Goal: Transaction & Acquisition: Purchase product/service

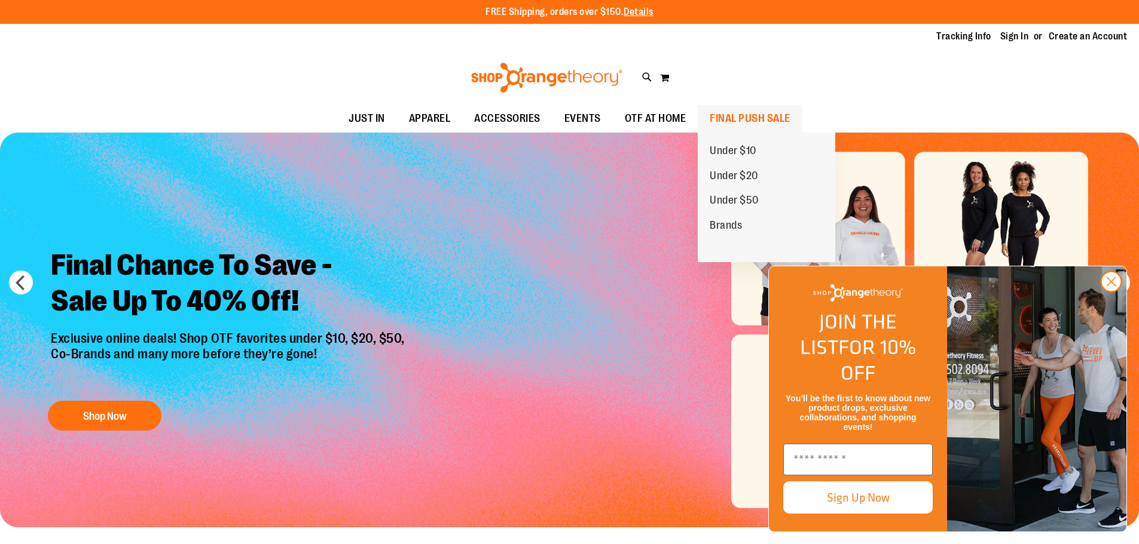
click at [754, 118] on span "FINAL PUSH SALE" at bounding box center [749, 118] width 81 height 27
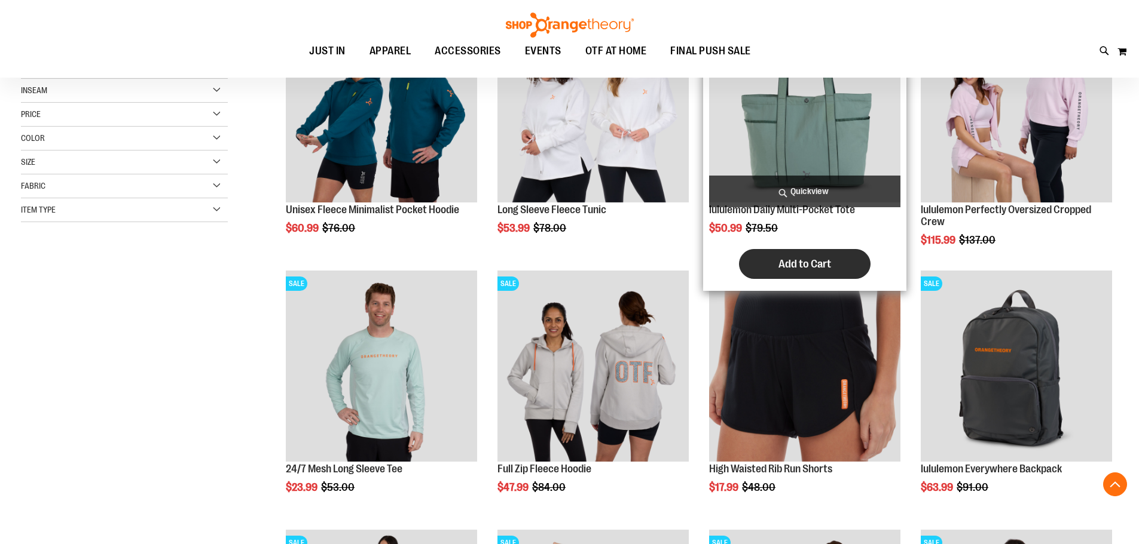
scroll to position [358, 0]
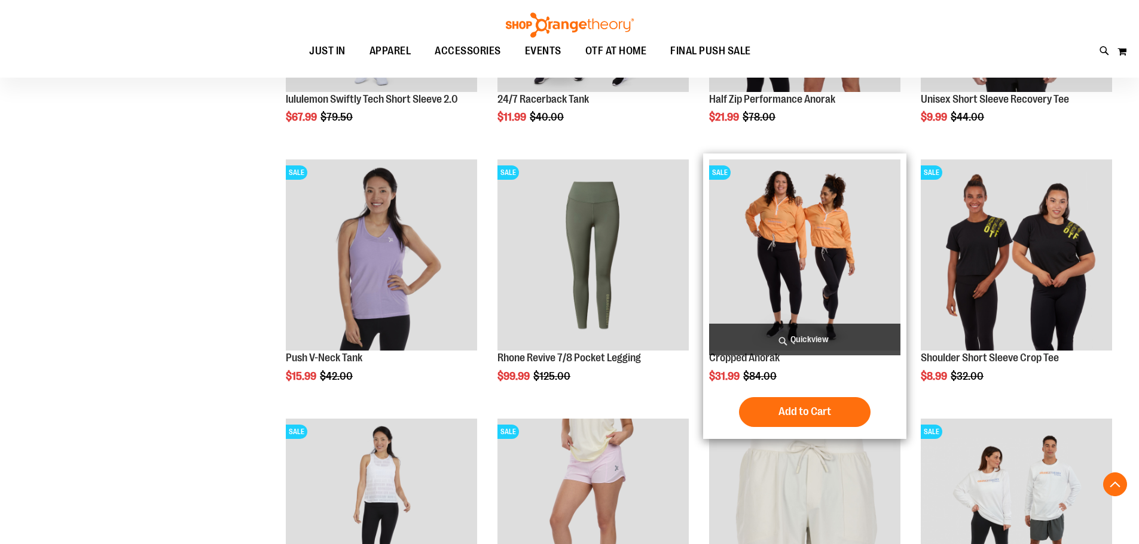
scroll to position [903, 0]
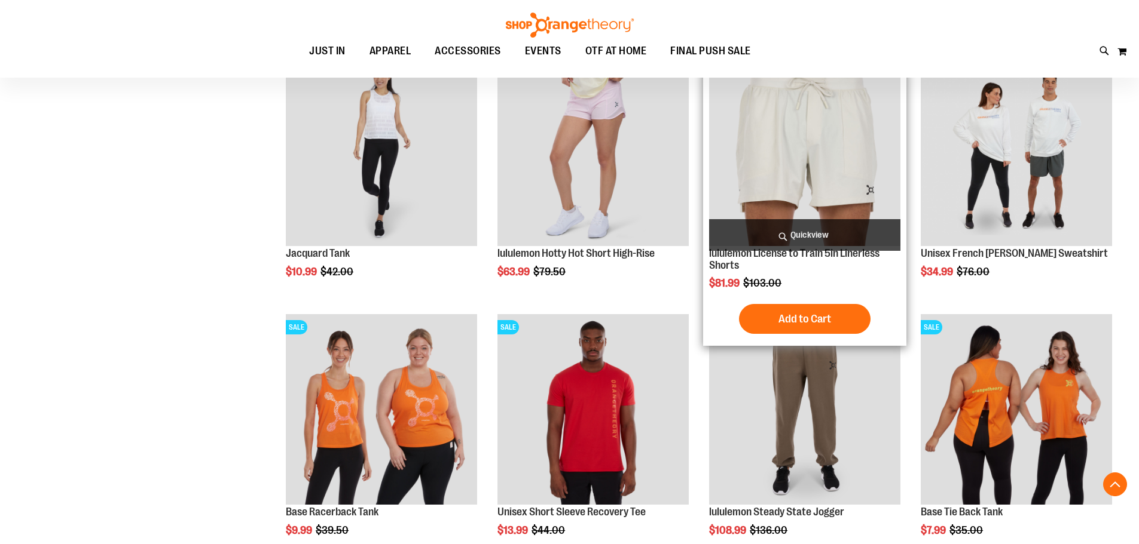
scroll to position [1441, 0]
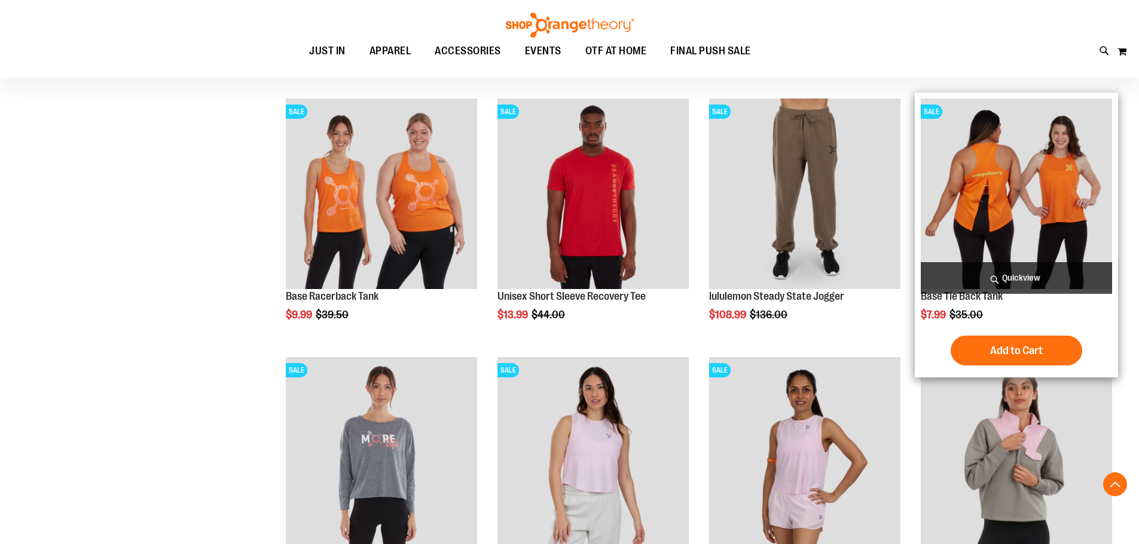
click at [1002, 181] on img "product" at bounding box center [1015, 194] width 191 height 191
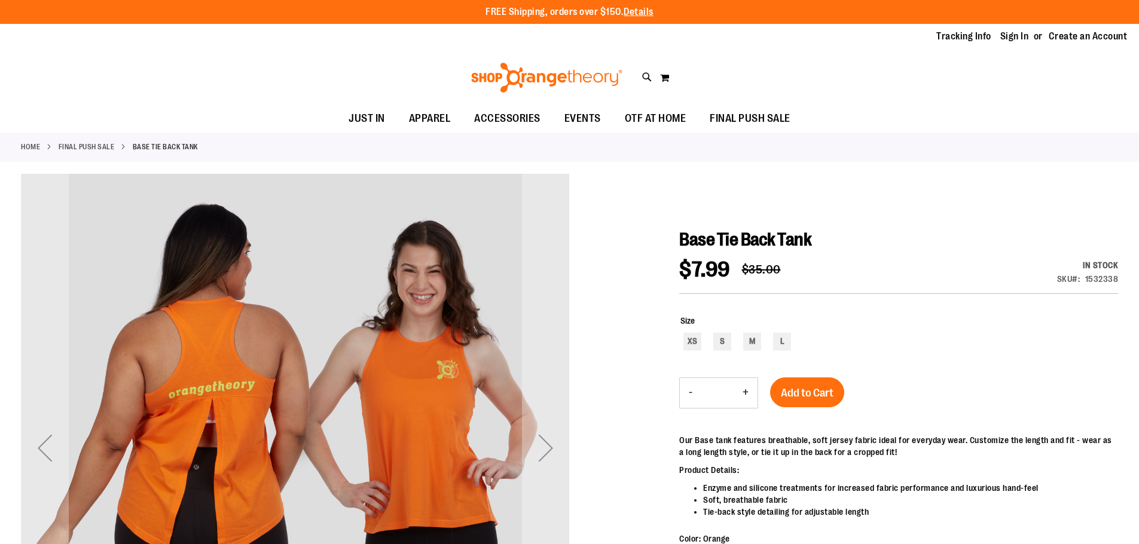
scroll to position [119, 0]
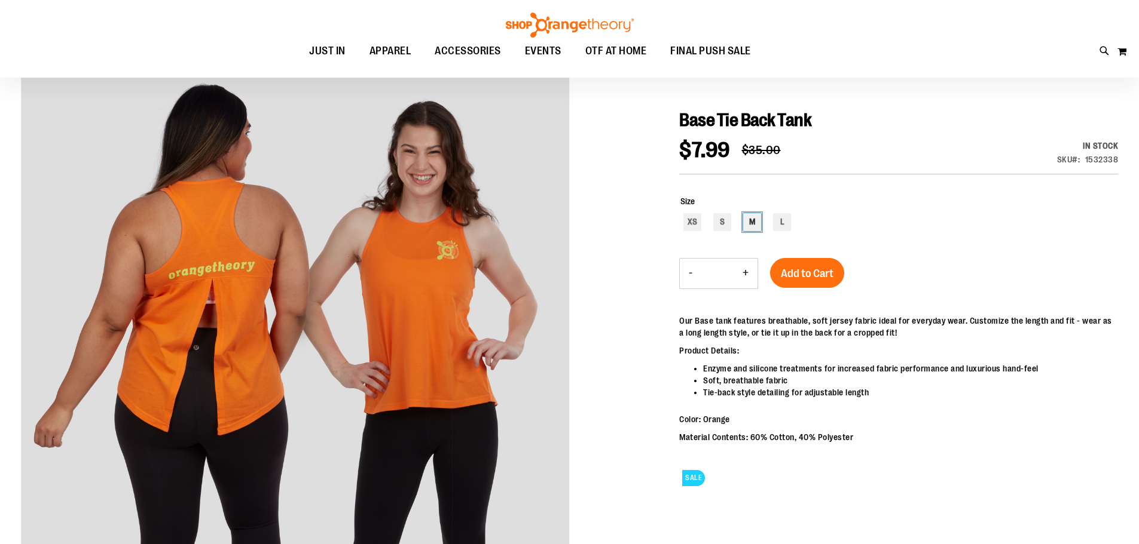
click at [750, 223] on div "M" at bounding box center [752, 222] width 18 height 18
type input "***"
click at [803, 286] on button "Add to Cart" at bounding box center [807, 273] width 74 height 30
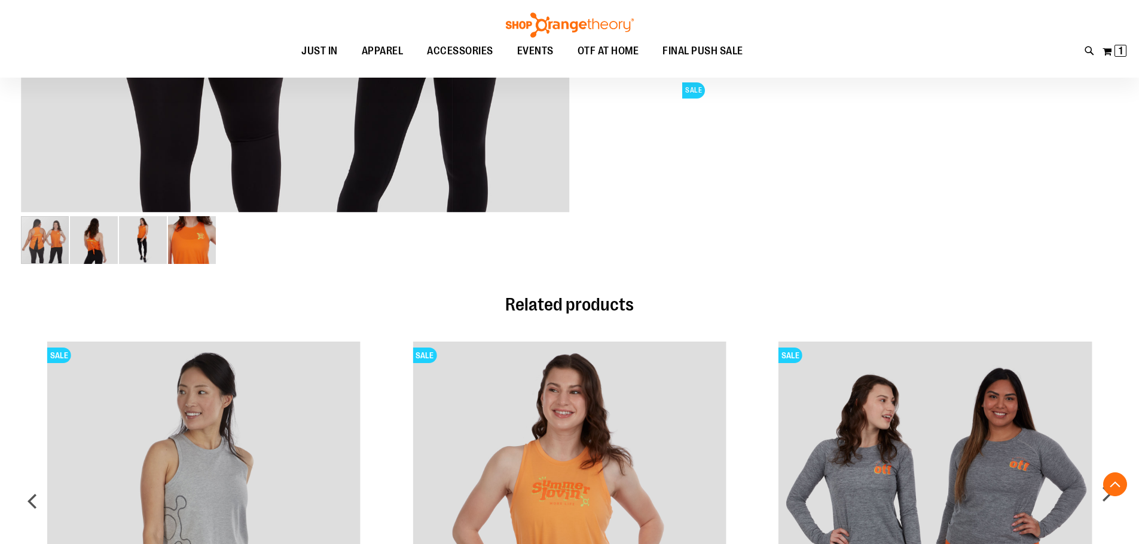
scroll to position [717, 0]
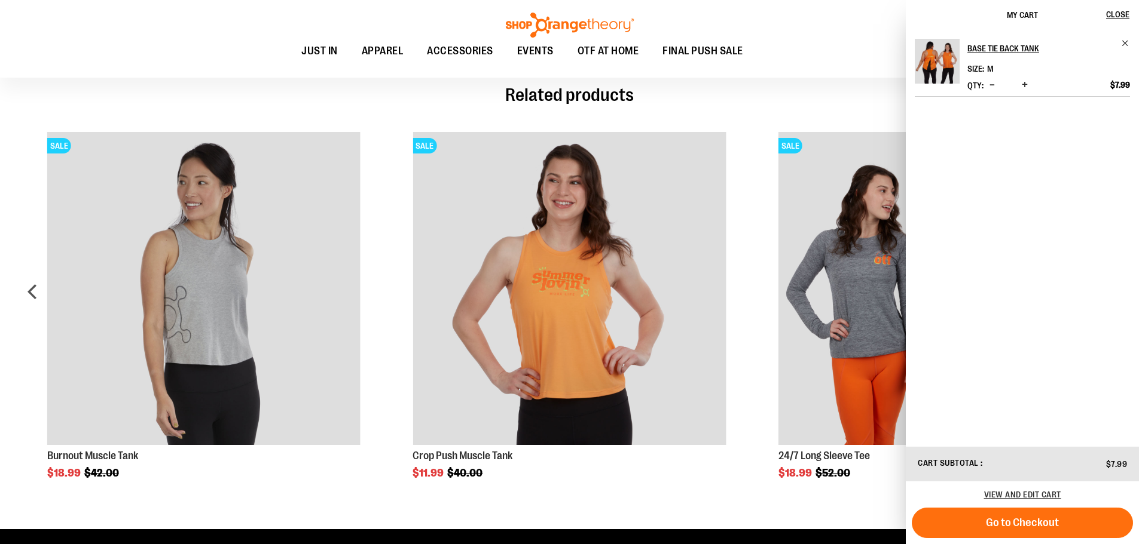
drag, startPoint x: 874, startPoint y: 64, endPoint x: 850, endPoint y: 65, distance: 24.5
click at [868, 65] on ul "JUST IN JUST IN Balanced Basics New for Women New for Men New Accessories New B…" at bounding box center [522, 51] width 990 height 27
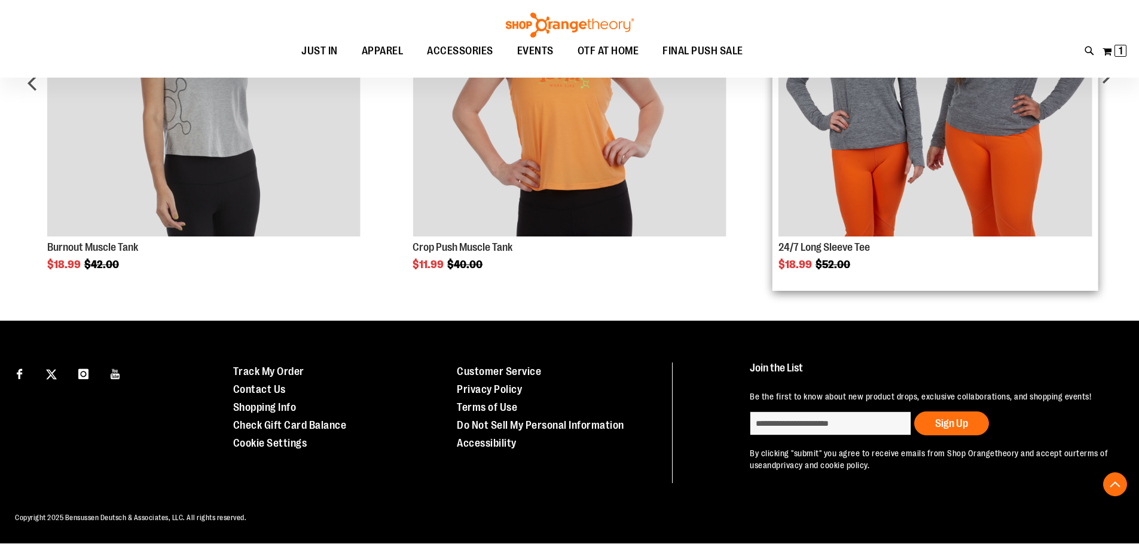
scroll to position [746, 0]
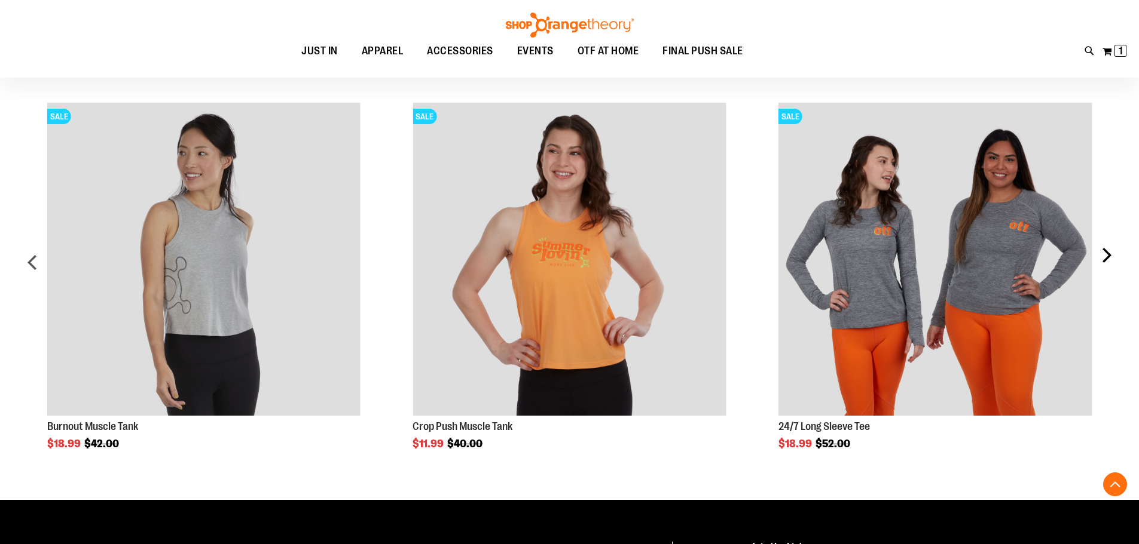
click at [1097, 249] on div "next" at bounding box center [1106, 267] width 24 height 365
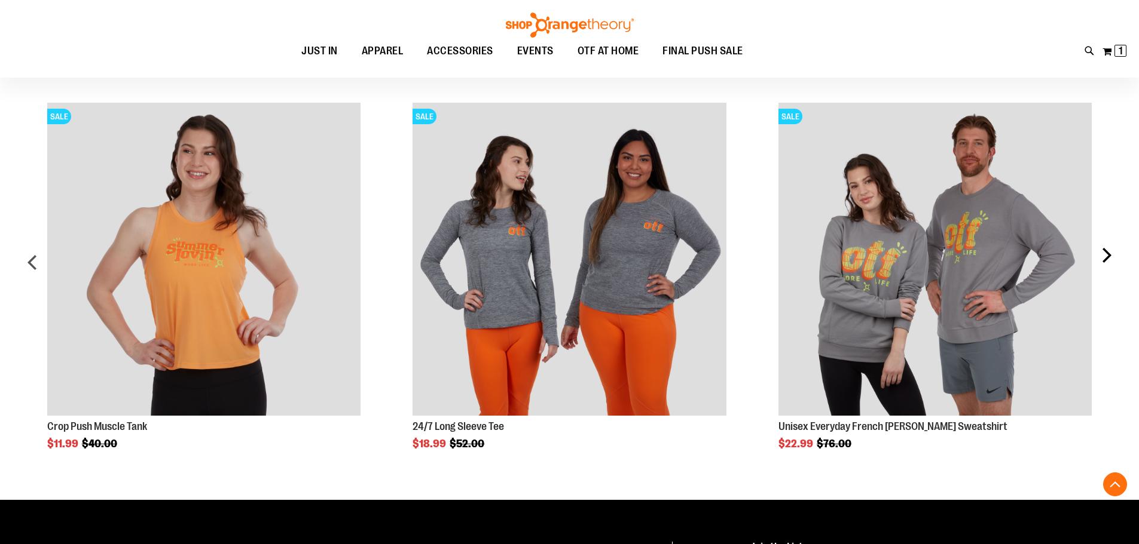
click at [1097, 249] on div "next" at bounding box center [1106, 267] width 24 height 365
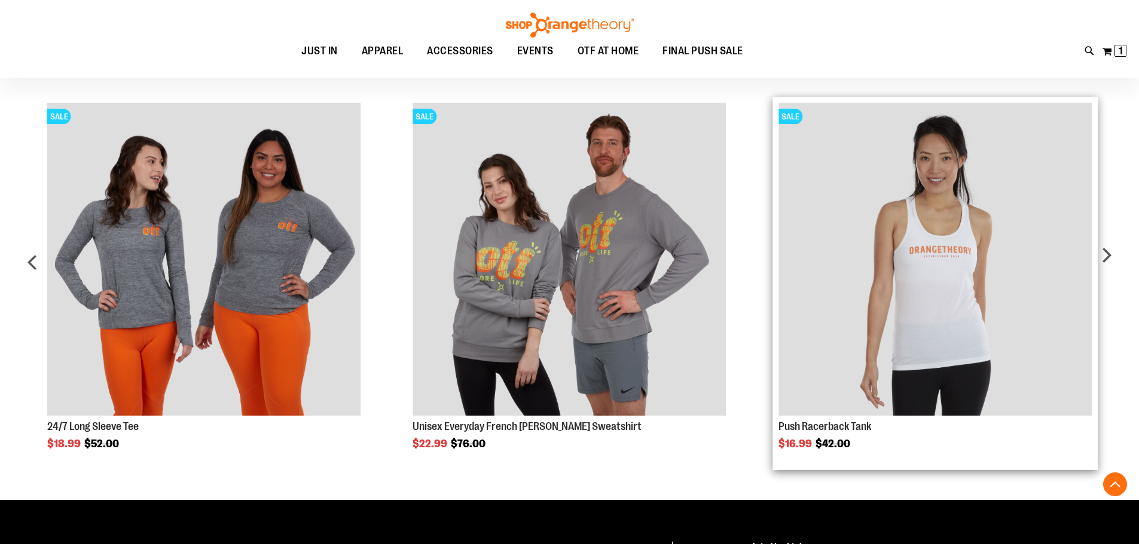
click at [863, 279] on img "Product Page Link" at bounding box center [934, 259] width 313 height 313
click at [1057, 227] on img "Product Page Link" at bounding box center [934, 259] width 313 height 313
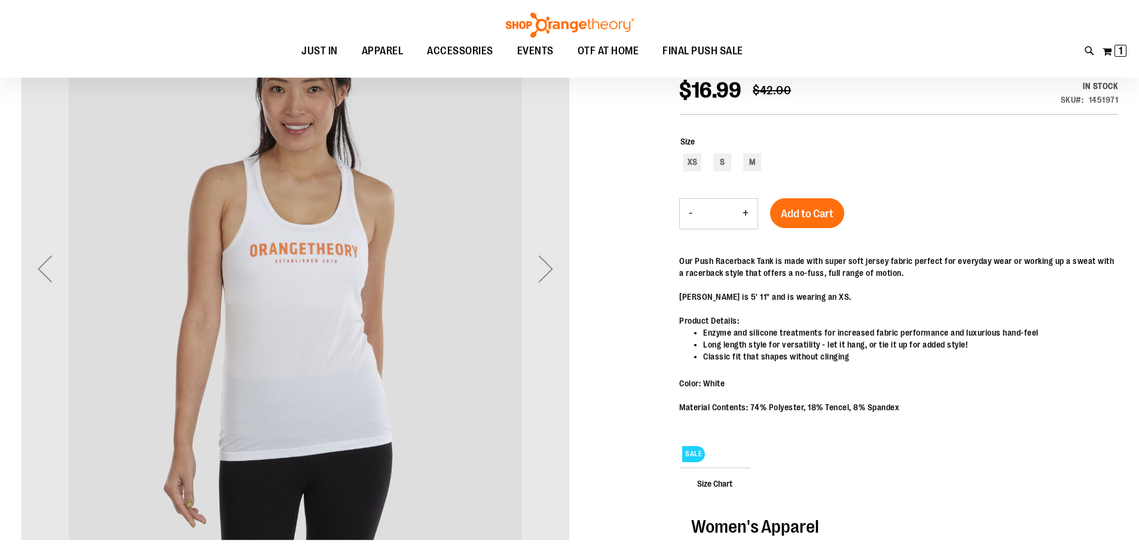
scroll to position [178, 0]
click at [548, 284] on div "Next" at bounding box center [546, 270] width 48 height 48
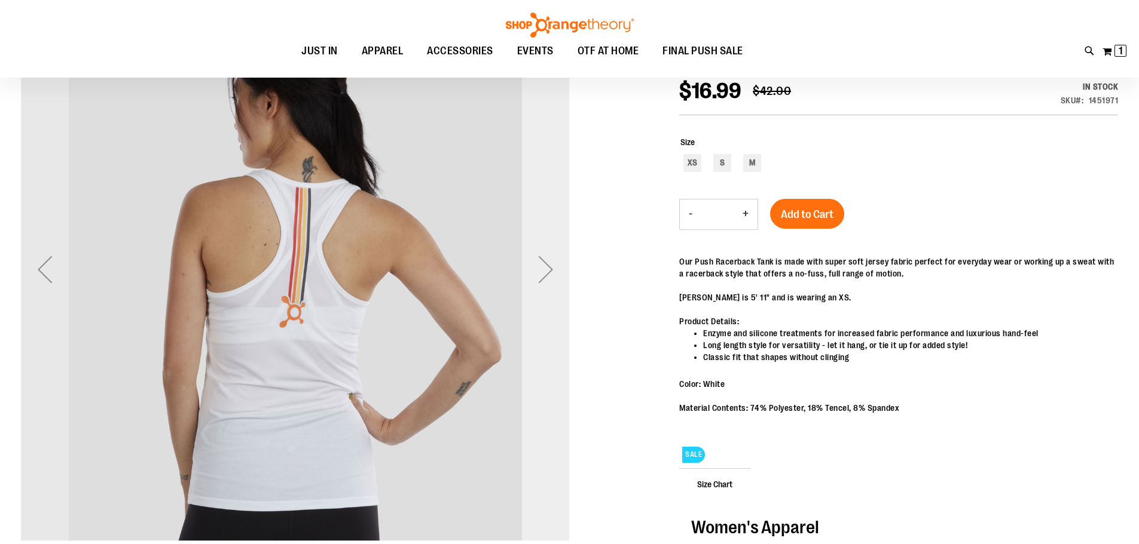
click at [541, 286] on div "Next" at bounding box center [546, 270] width 48 height 48
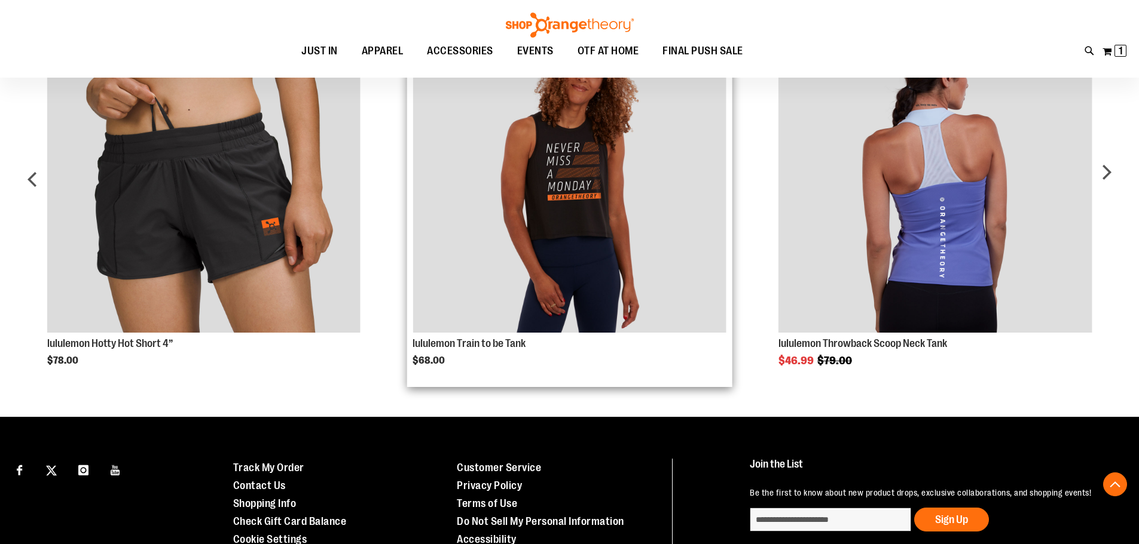
scroll to position [955, 0]
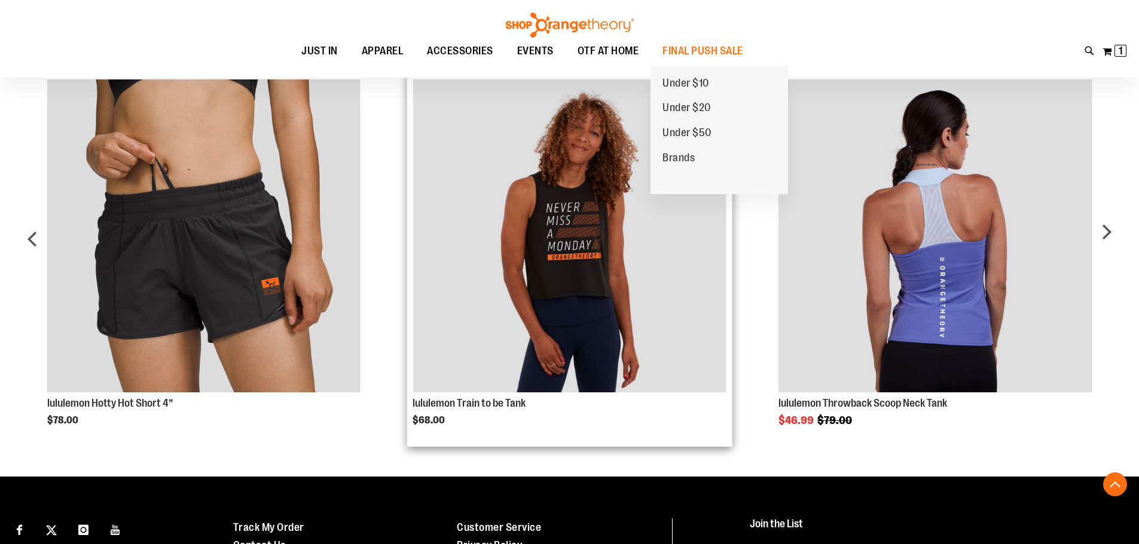
click at [692, 86] on span "Under $10" at bounding box center [685, 84] width 47 height 15
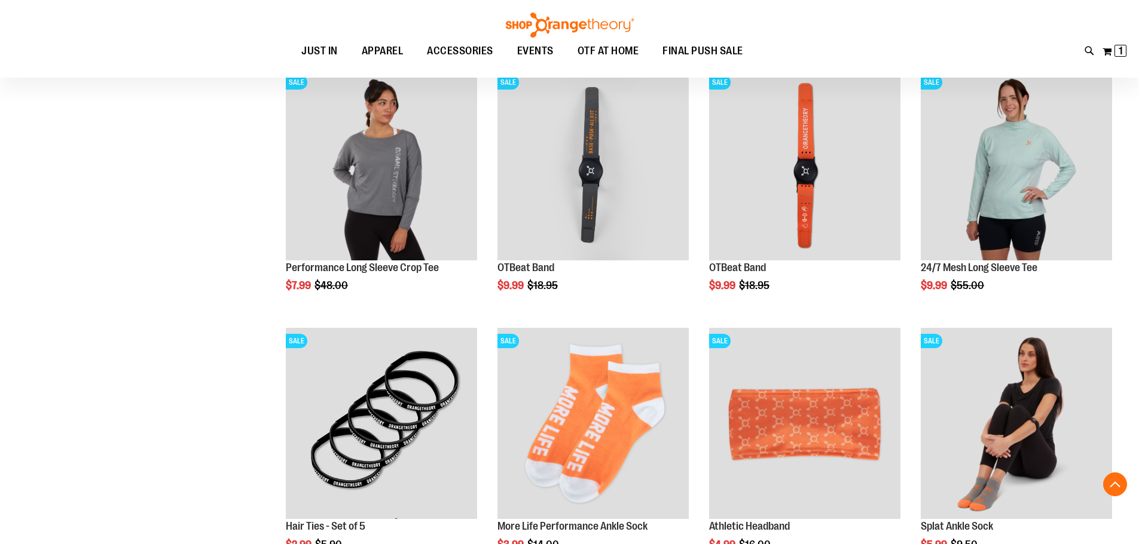
scroll to position [394, 0]
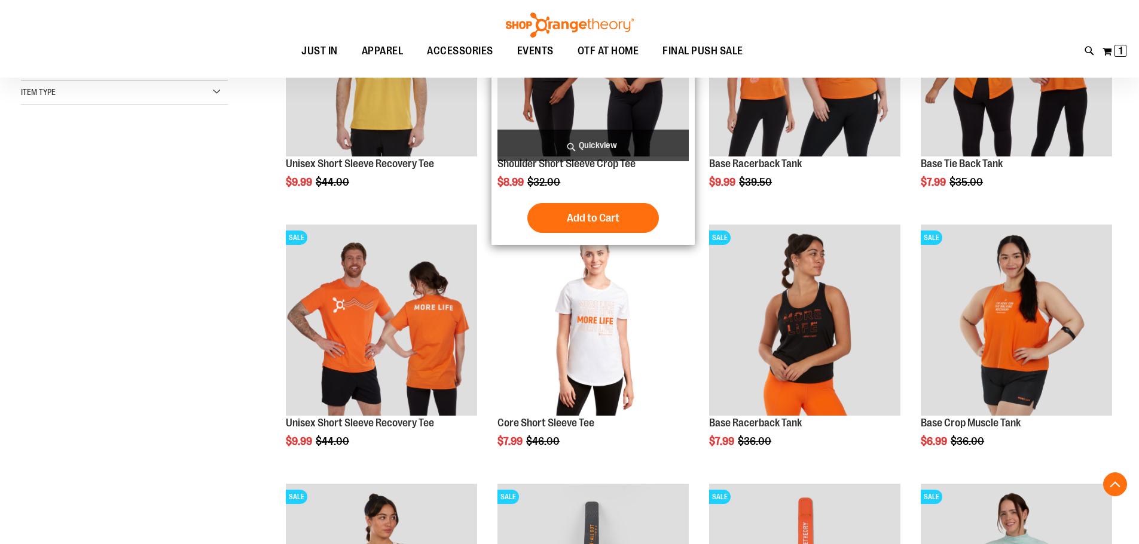
scroll to position [274, 0]
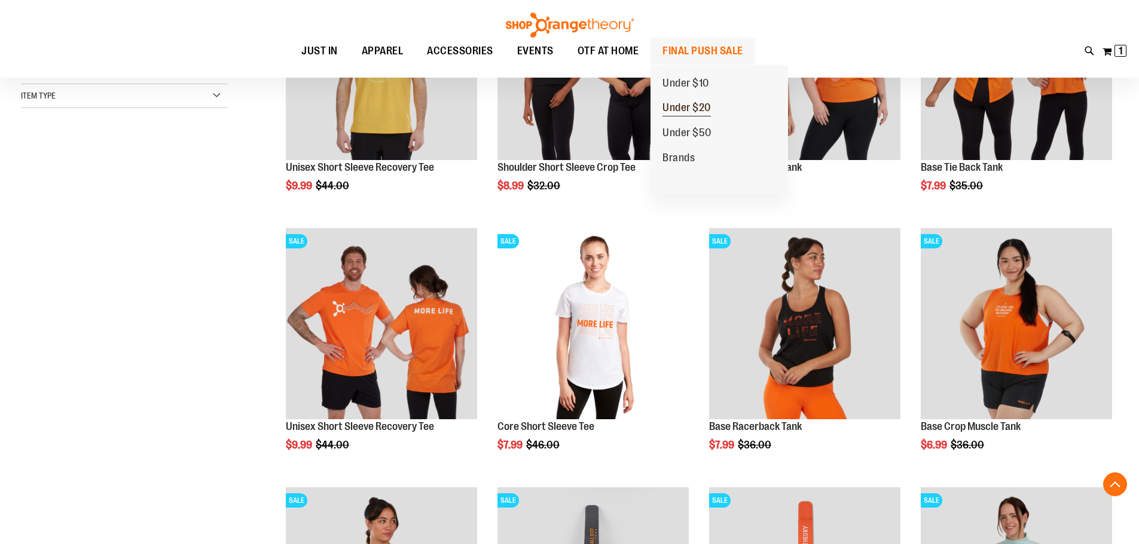
click at [692, 108] on span "Under $20" at bounding box center [686, 109] width 48 height 15
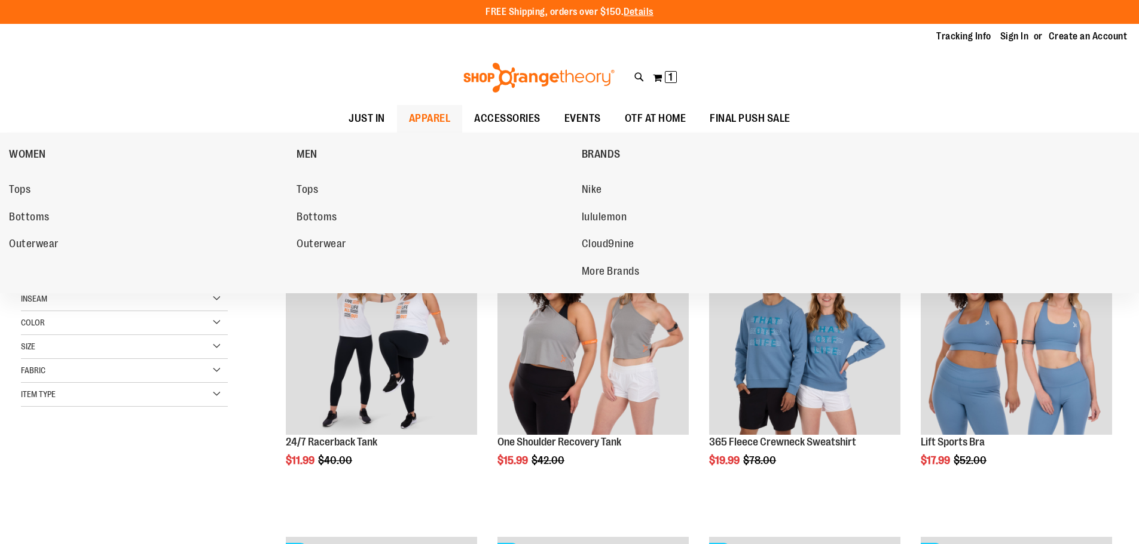
click at [436, 118] on span "APPAREL" at bounding box center [430, 118] width 42 height 27
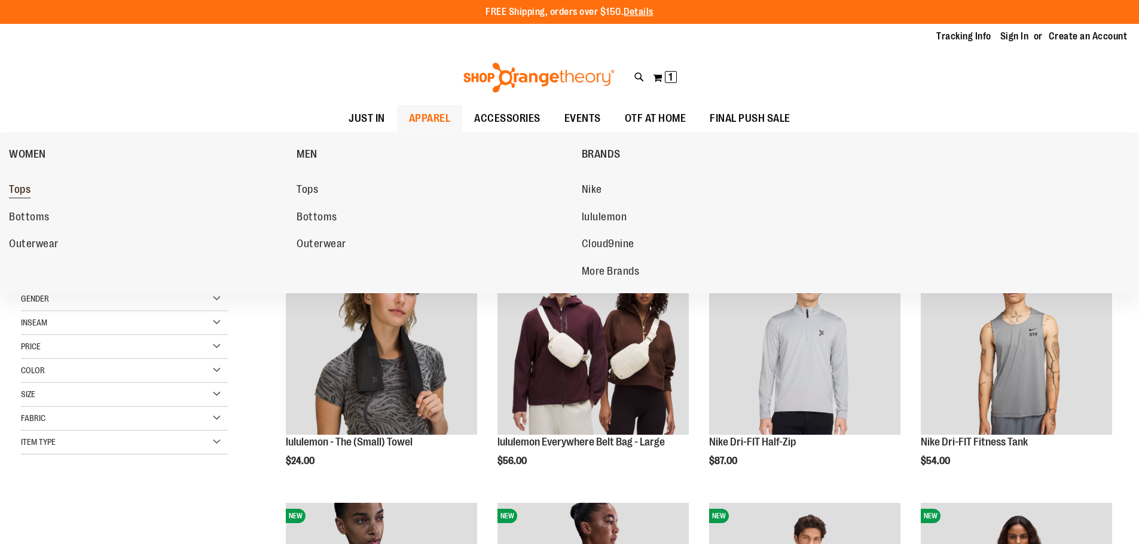
click at [11, 192] on span "Tops" at bounding box center [20, 190] width 22 height 15
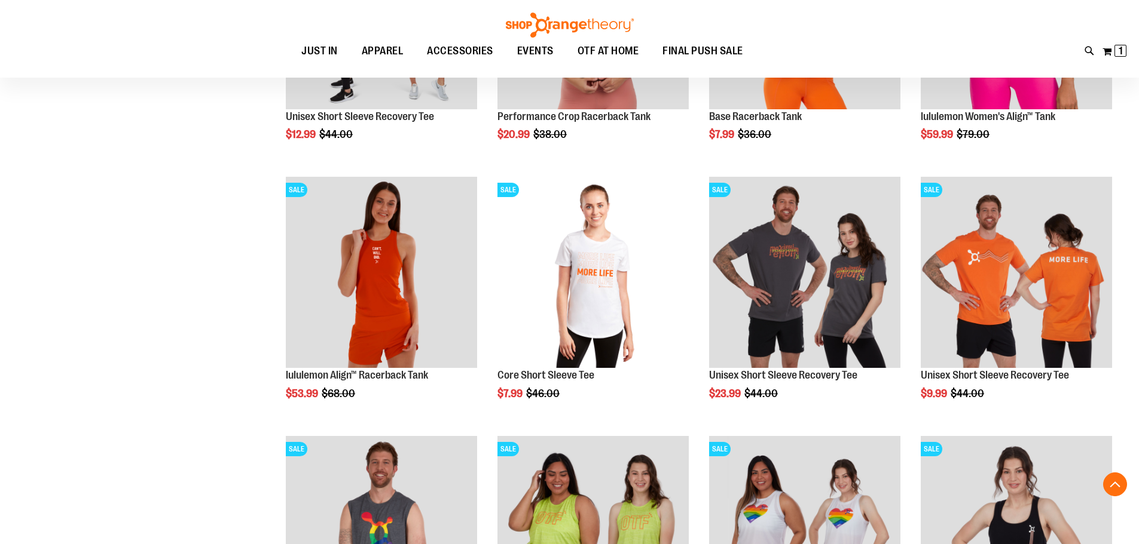
scroll to position [956, 0]
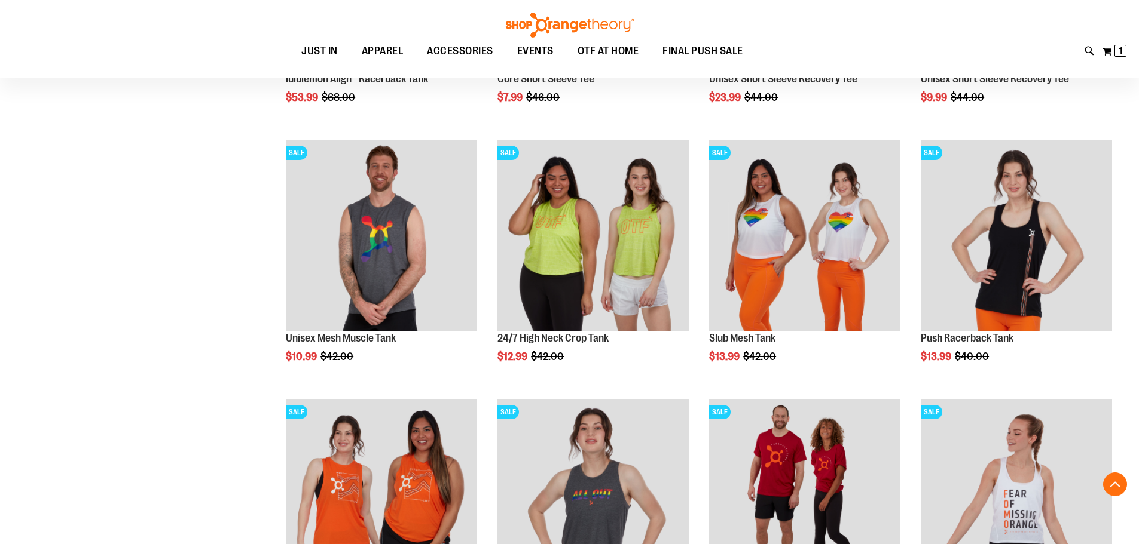
scroll to position [1314, 0]
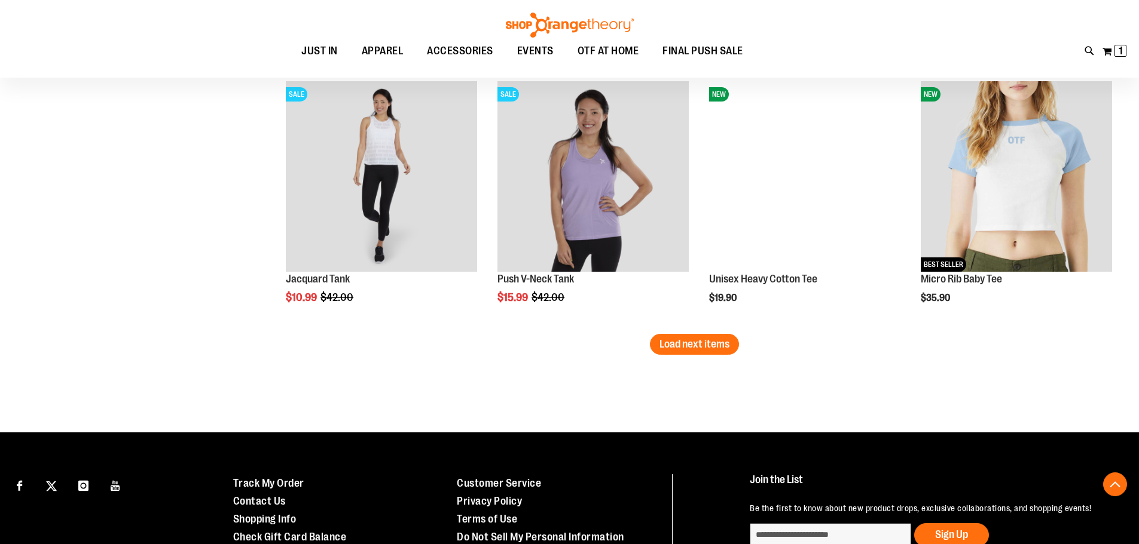
scroll to position [2271, 0]
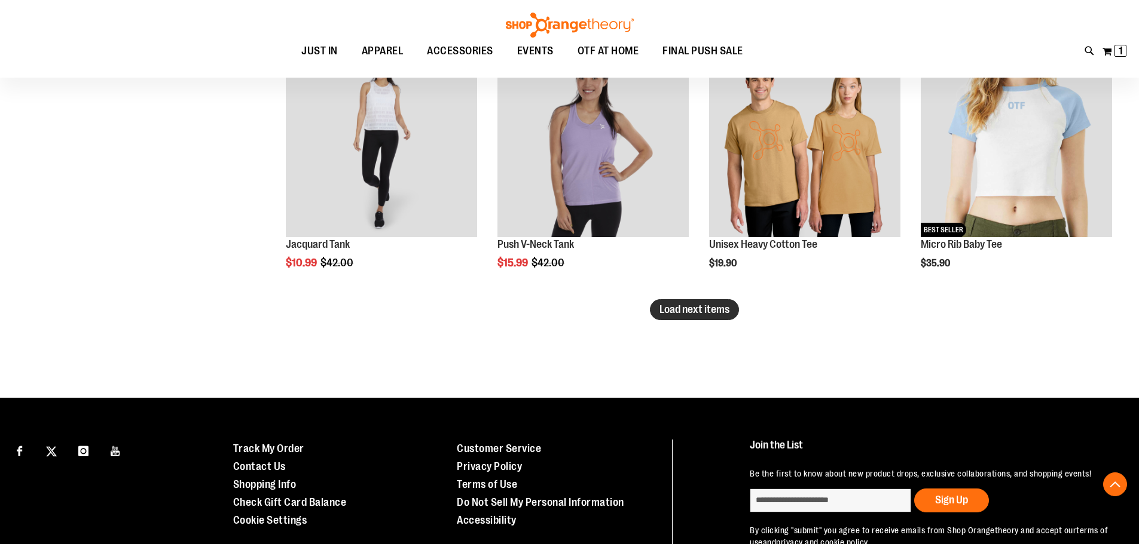
click at [687, 305] on span "Load next items" at bounding box center [694, 310] width 70 height 12
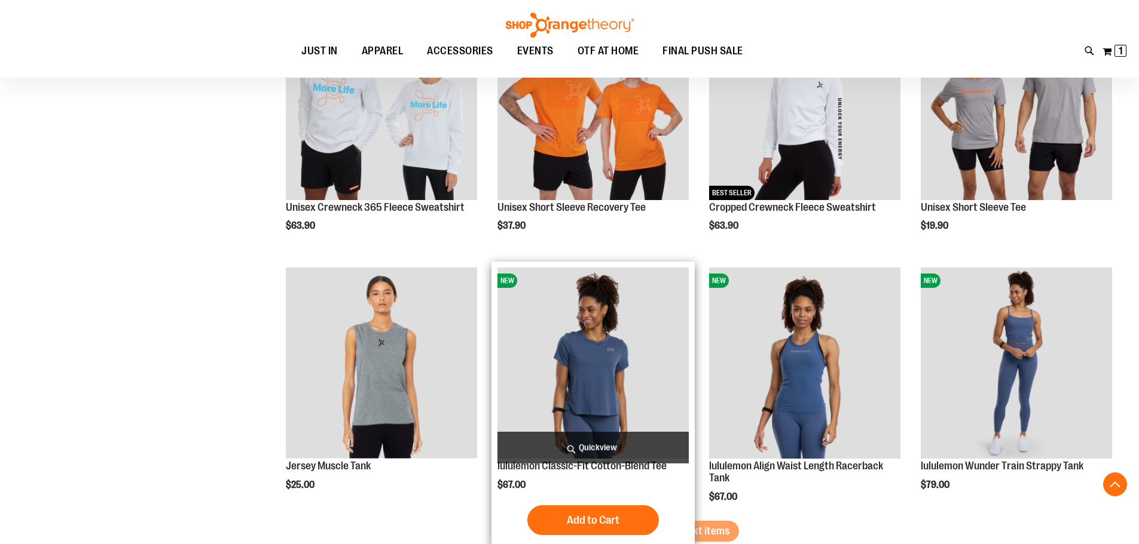
scroll to position [2988, 0]
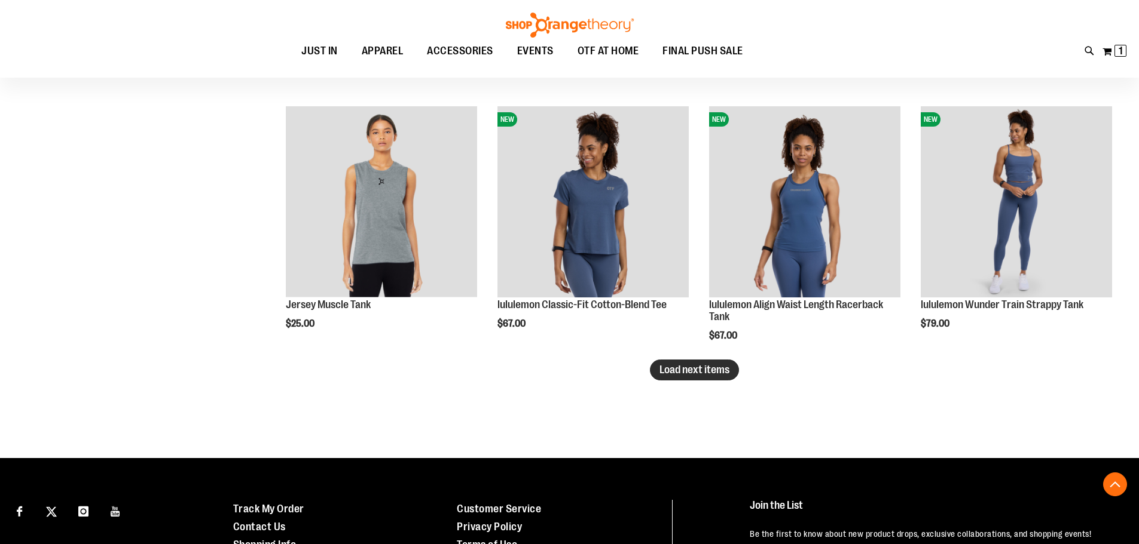
click at [704, 367] on span "Load next items" at bounding box center [694, 370] width 70 height 12
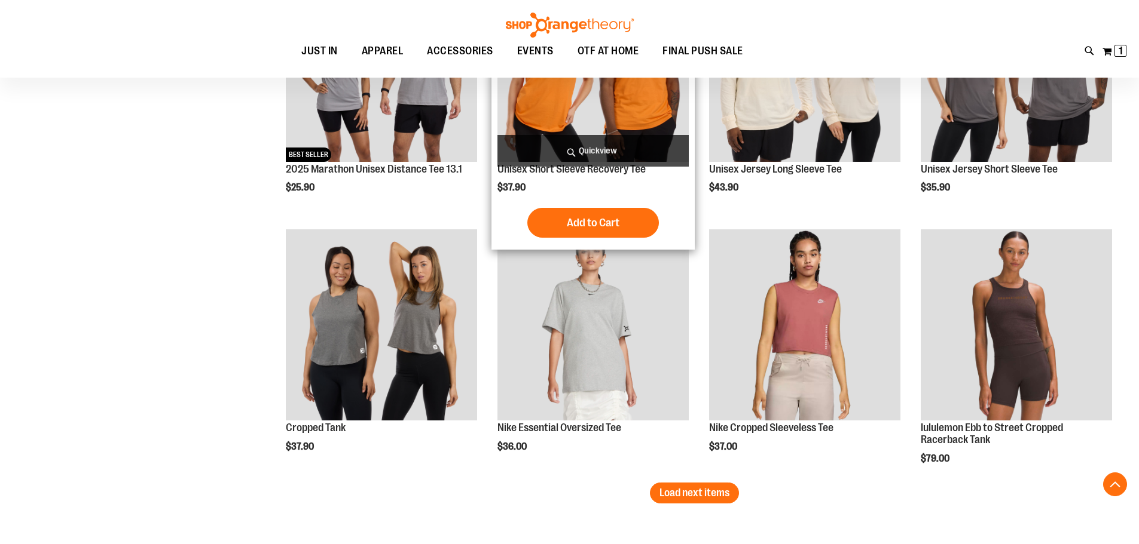
scroll to position [3765, 0]
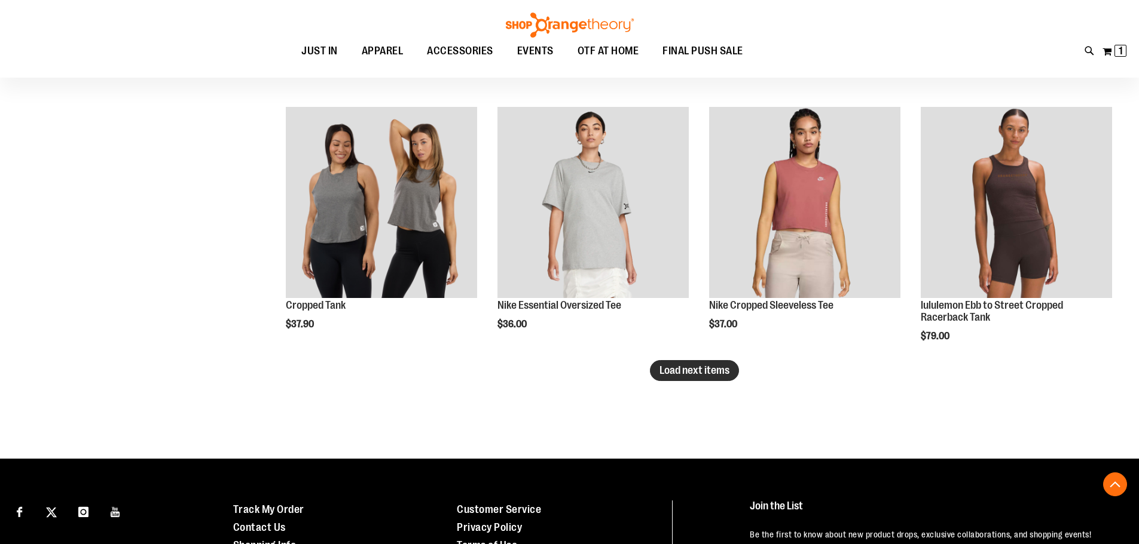
click at [704, 376] on span "Load next items" at bounding box center [694, 371] width 70 height 12
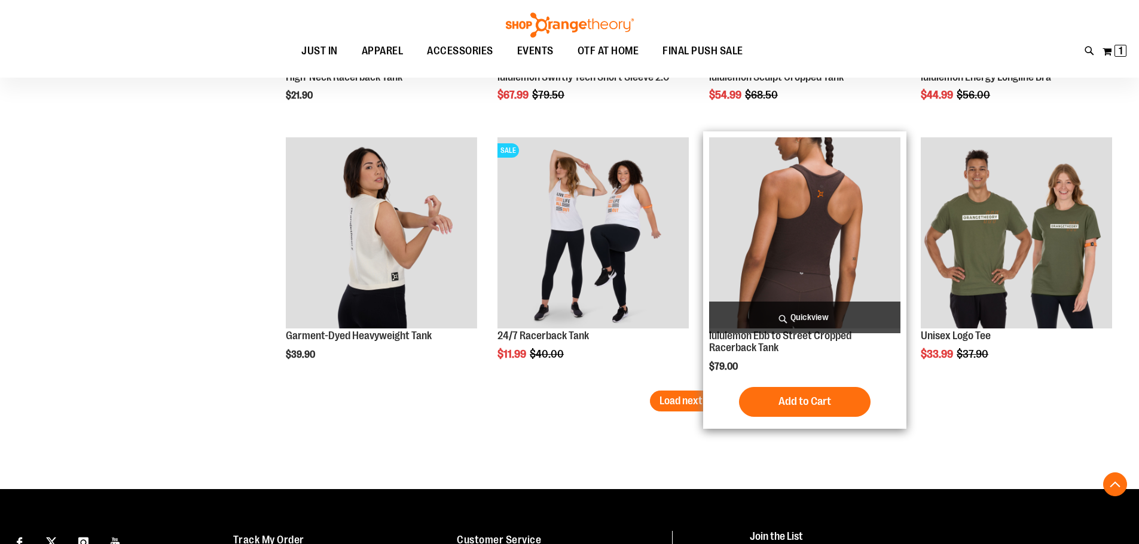
scroll to position [4542, 0]
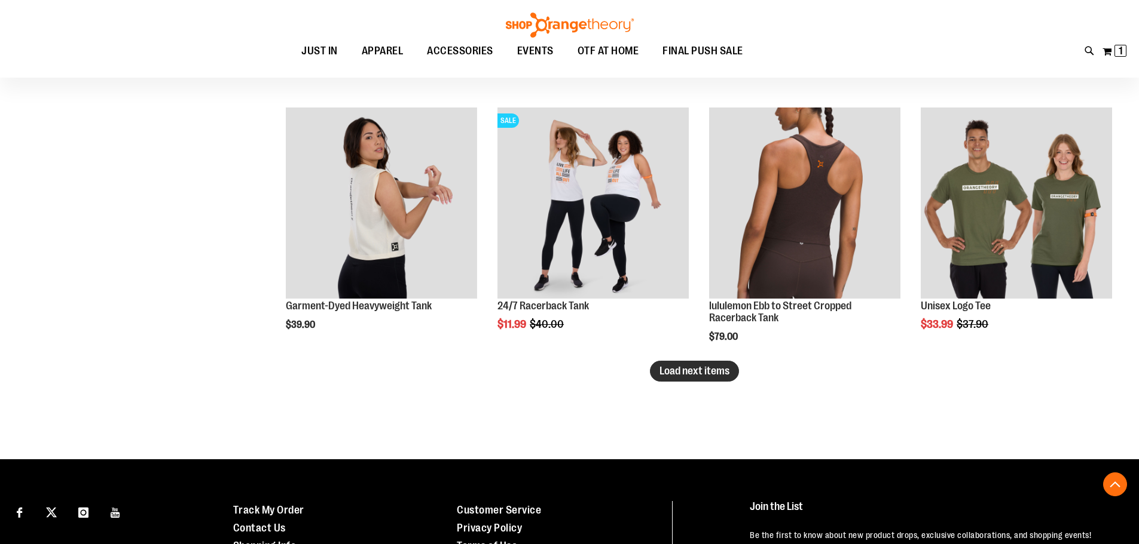
click at [683, 369] on span "Load next items" at bounding box center [694, 371] width 70 height 12
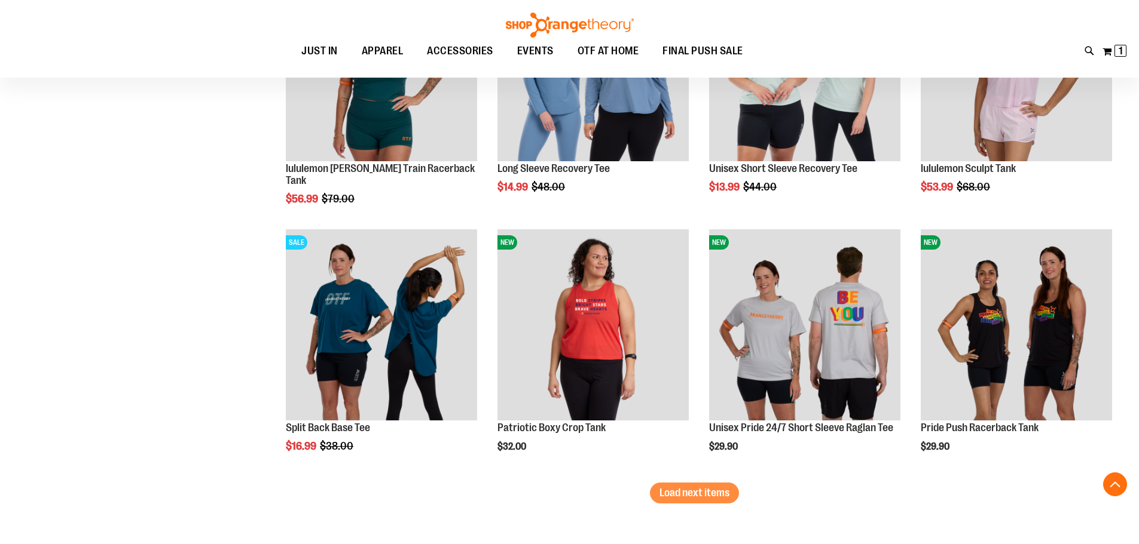
scroll to position [5199, 0]
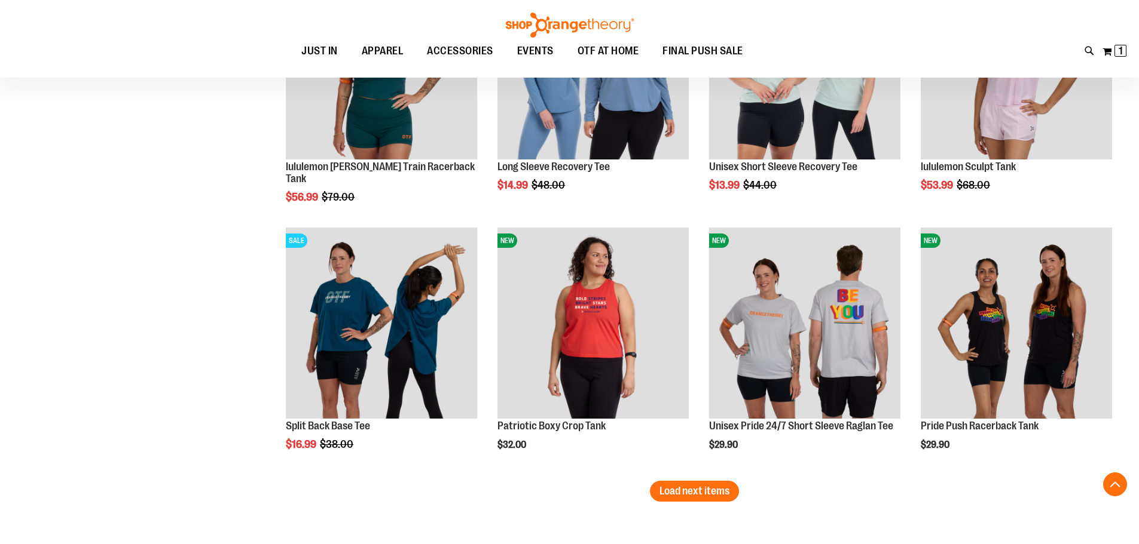
click at [706, 496] on span "Load next items" at bounding box center [694, 491] width 70 height 12
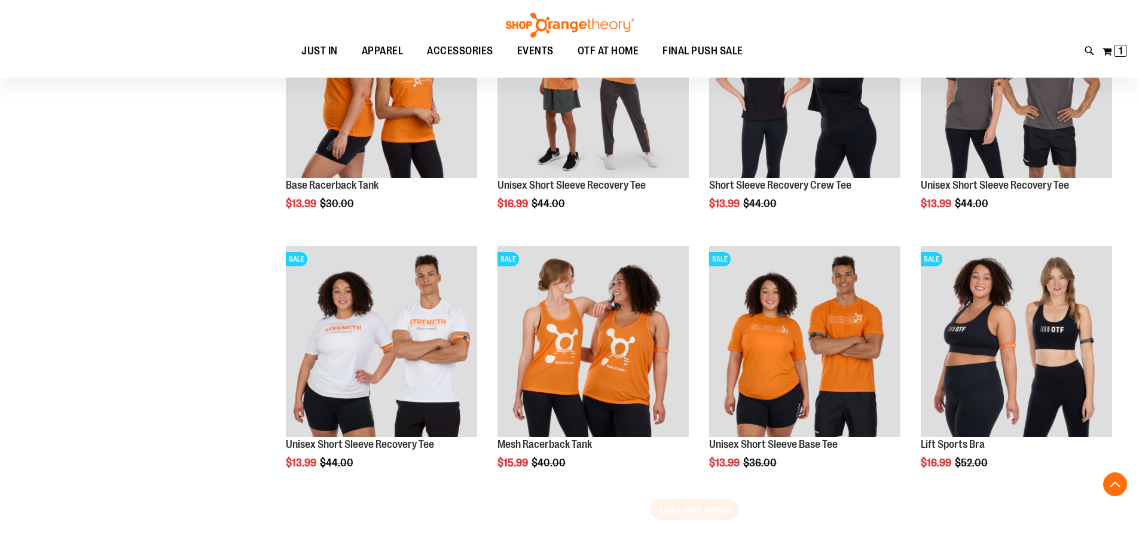
scroll to position [5976, 0]
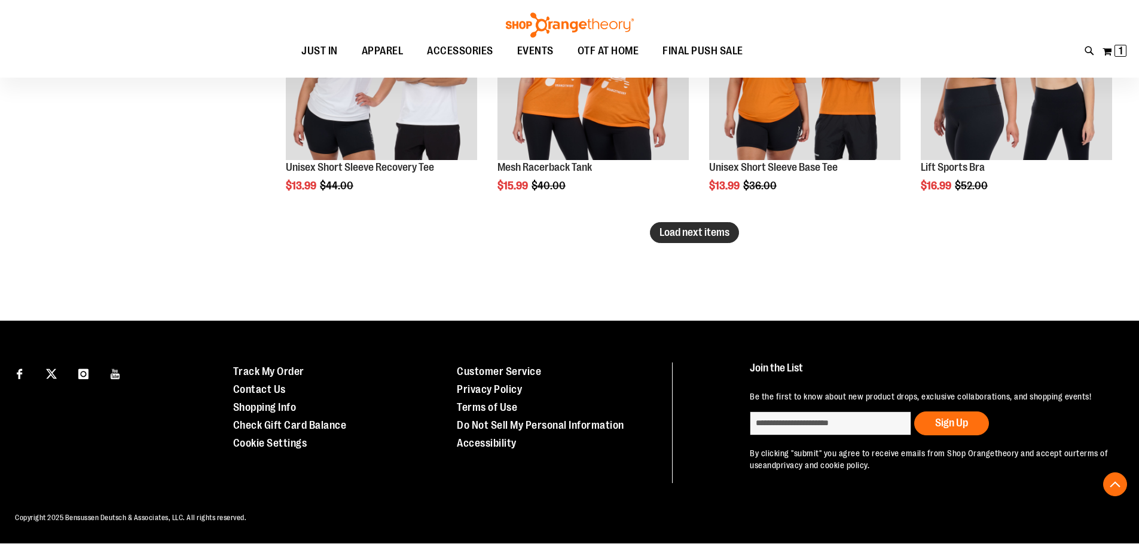
click at [696, 239] on button "Load next items" at bounding box center [694, 232] width 89 height 21
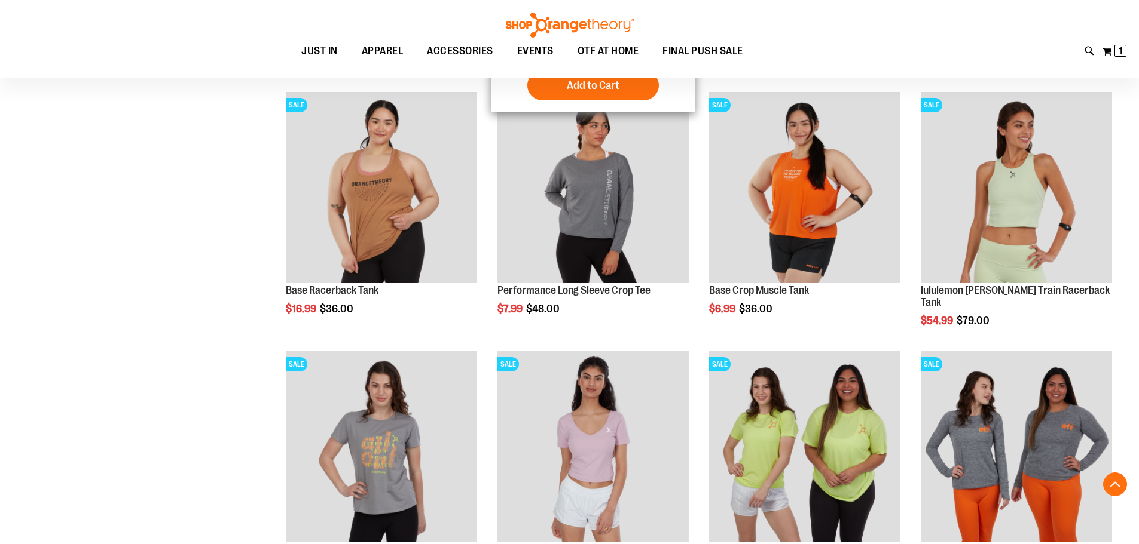
scroll to position [6774, 0]
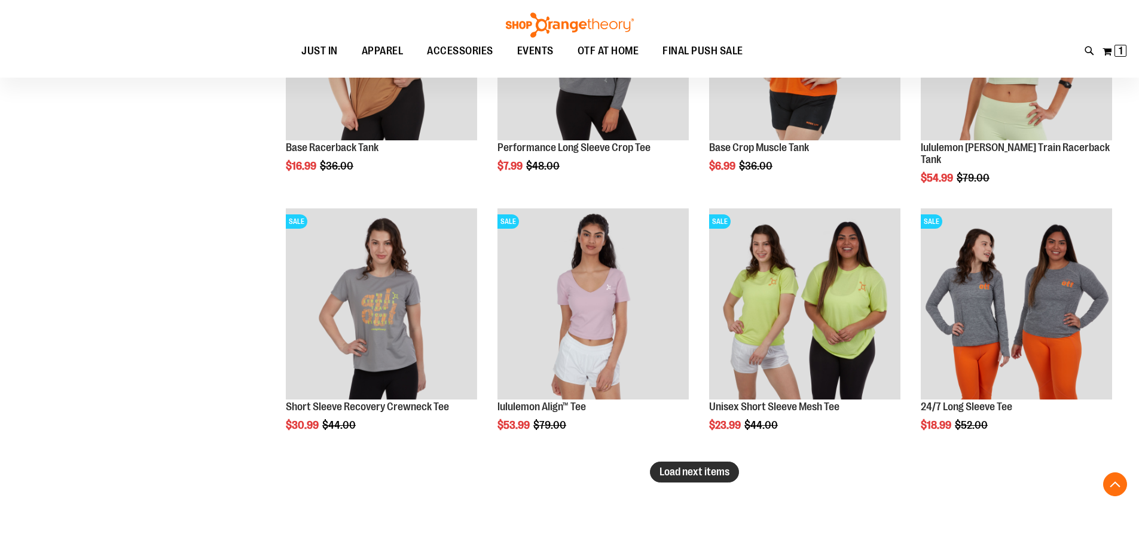
click at [715, 476] on span "Load next items" at bounding box center [694, 472] width 70 height 12
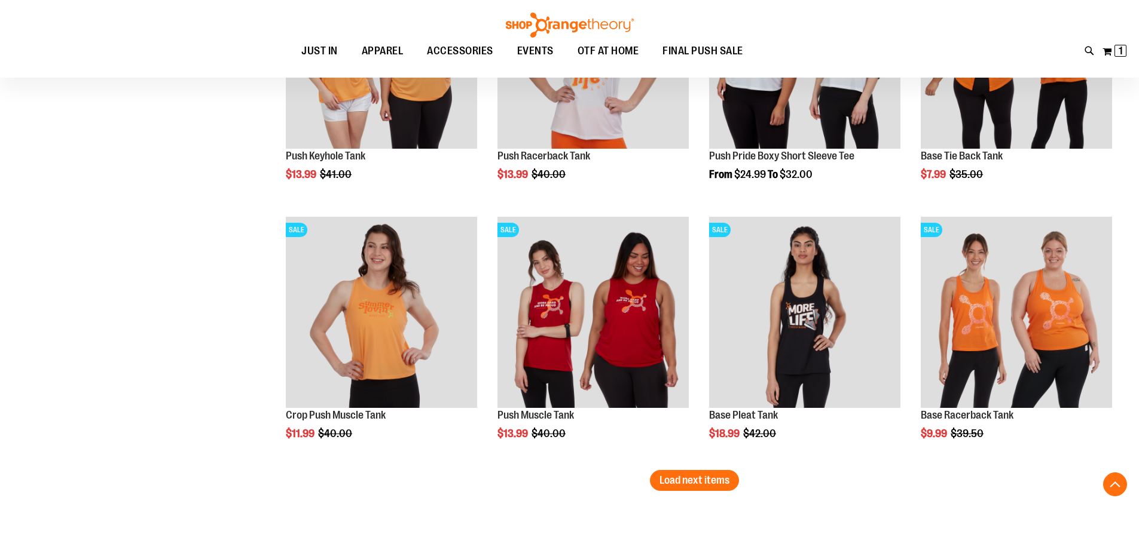
scroll to position [7610, 0]
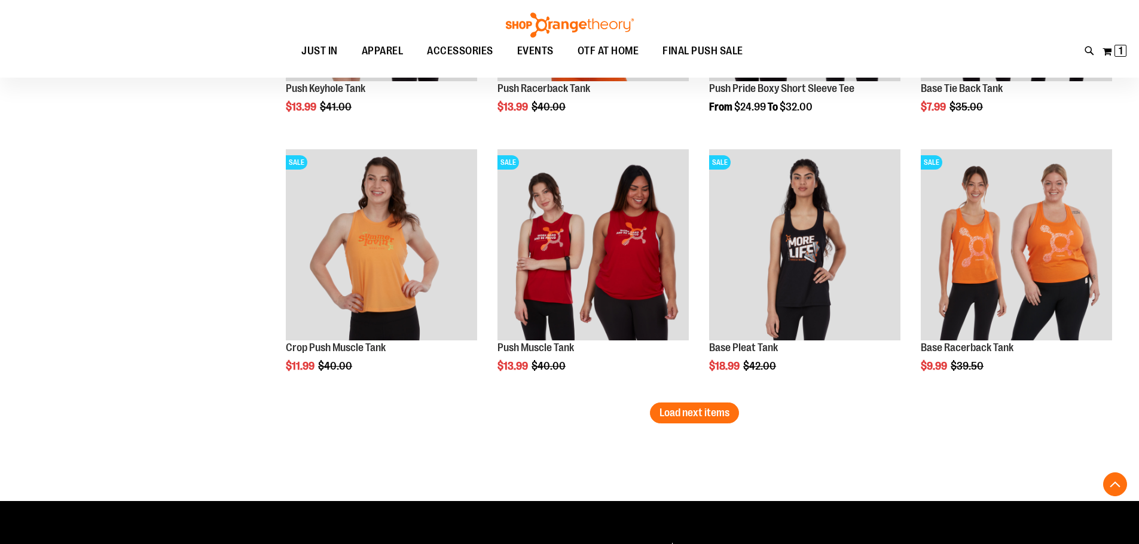
click at [721, 420] on button "Load next items" at bounding box center [694, 413] width 89 height 21
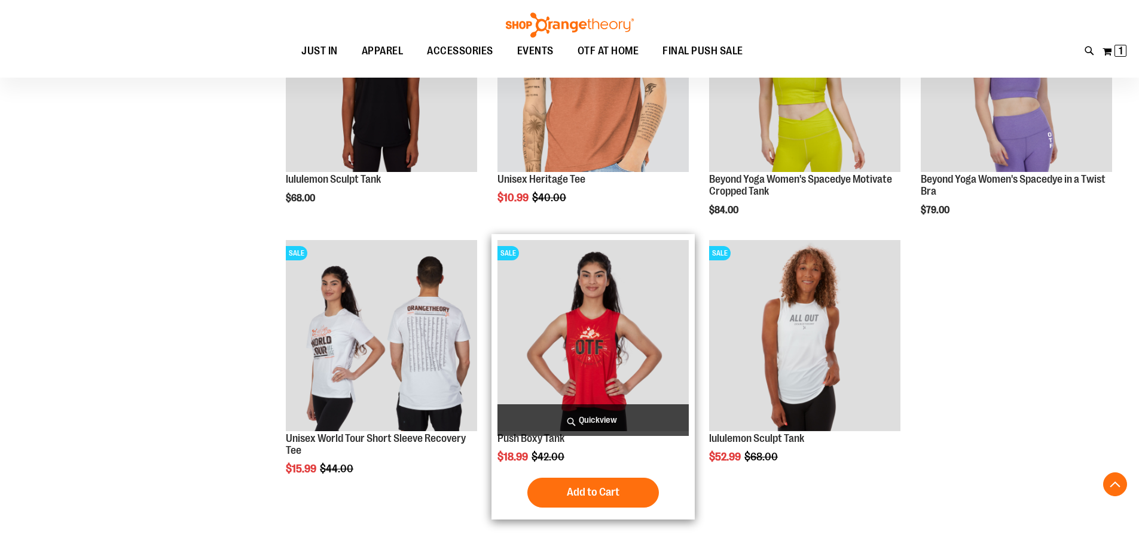
scroll to position [8208, 0]
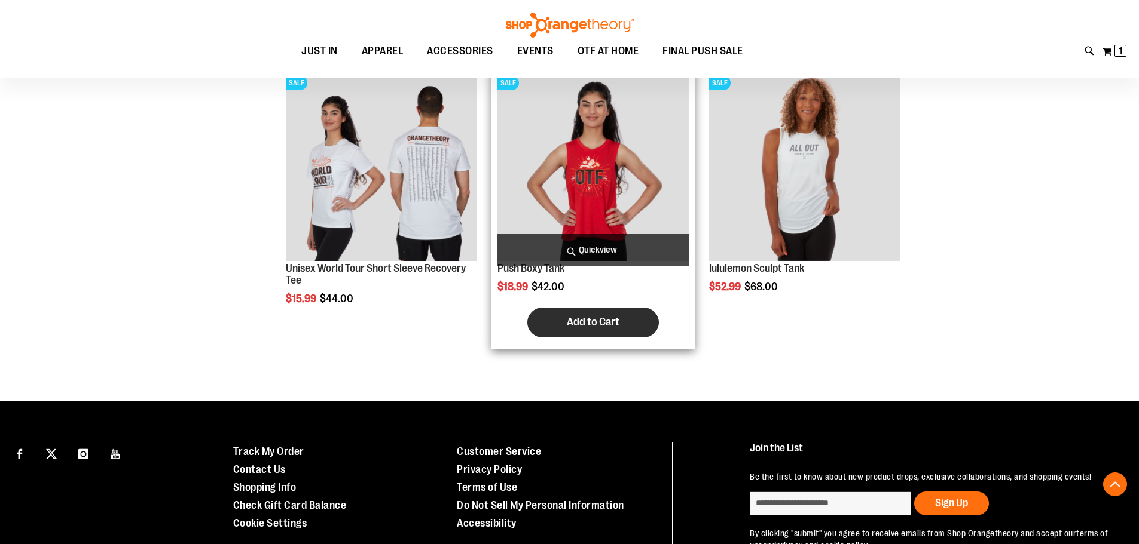
click at [588, 316] on span "Add to Cart" at bounding box center [593, 322] width 53 height 13
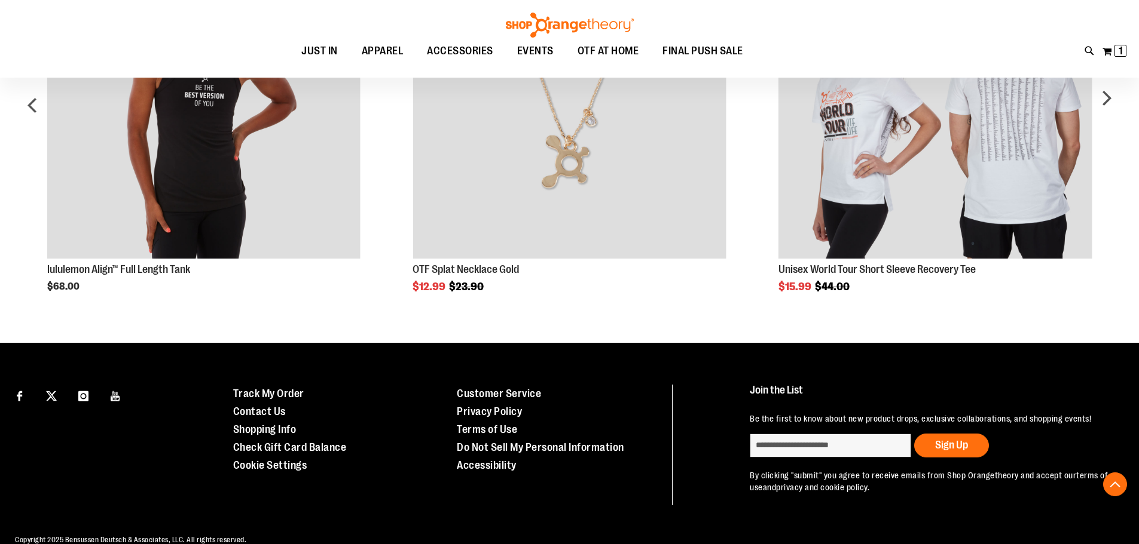
scroll to position [956, 0]
